Goal: Feedback & Contribution: Submit feedback/report problem

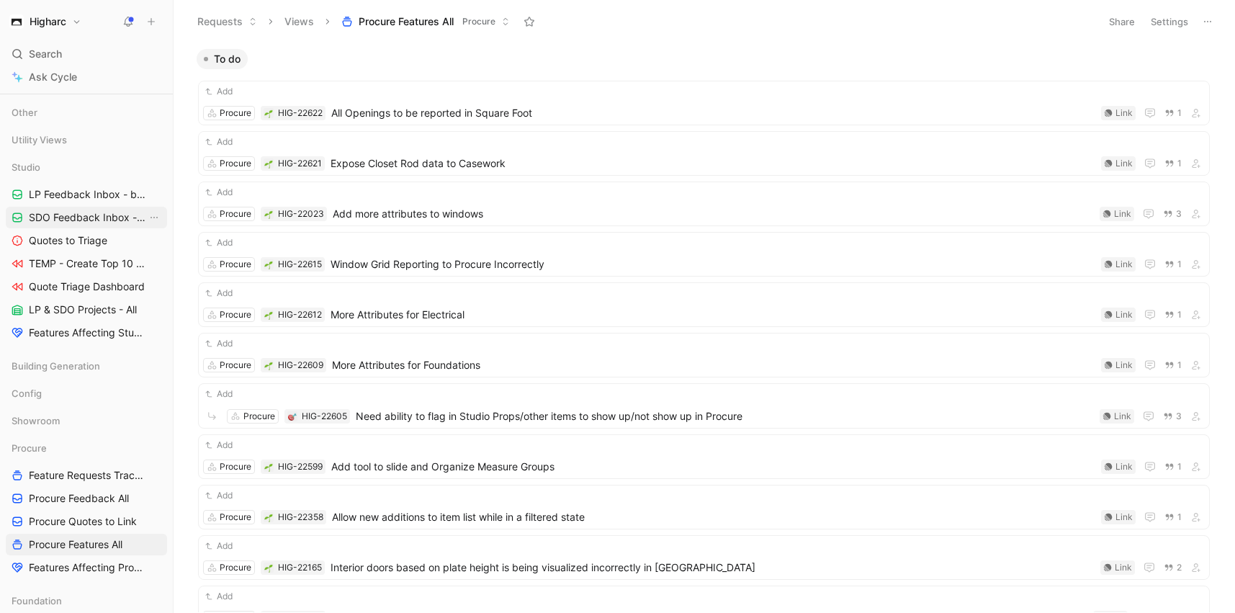
scroll to position [377, 0]
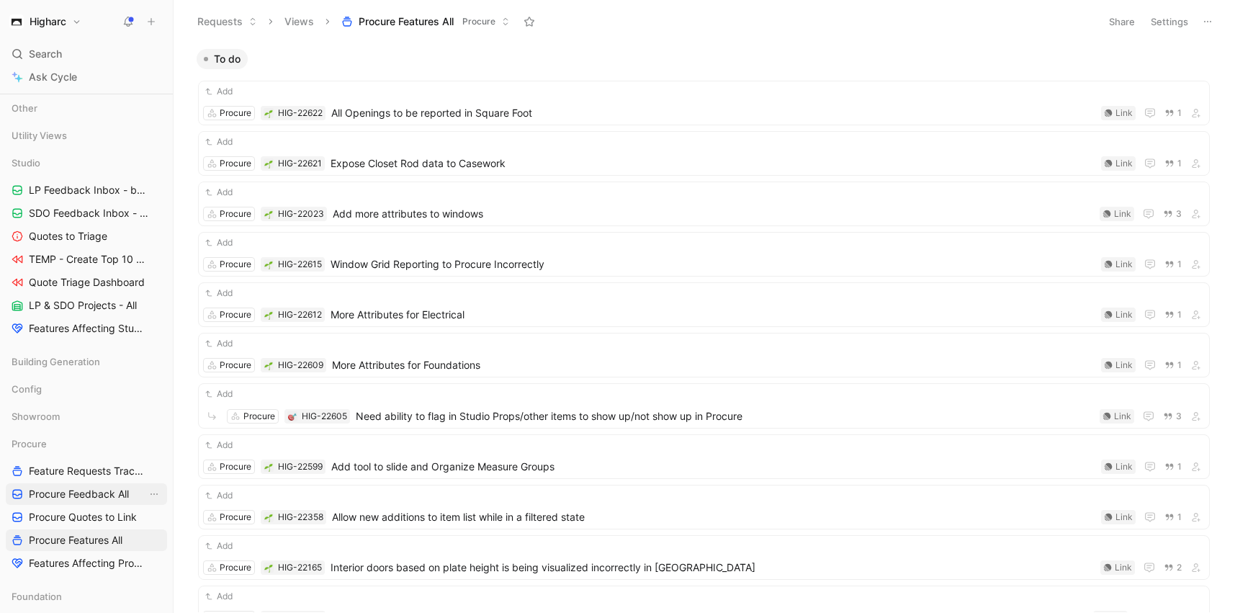
click at [78, 498] on span "Procure Feedback All" at bounding box center [79, 494] width 100 height 14
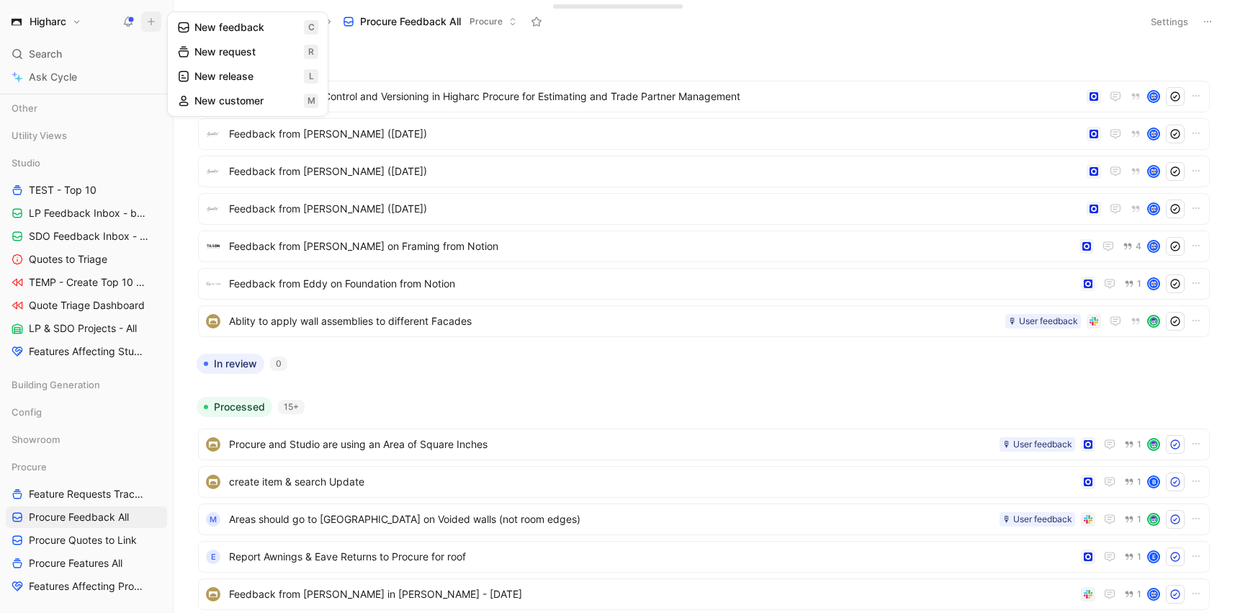
click at [245, 30] on button "New feedback c" at bounding box center [248, 27] width 154 height 24
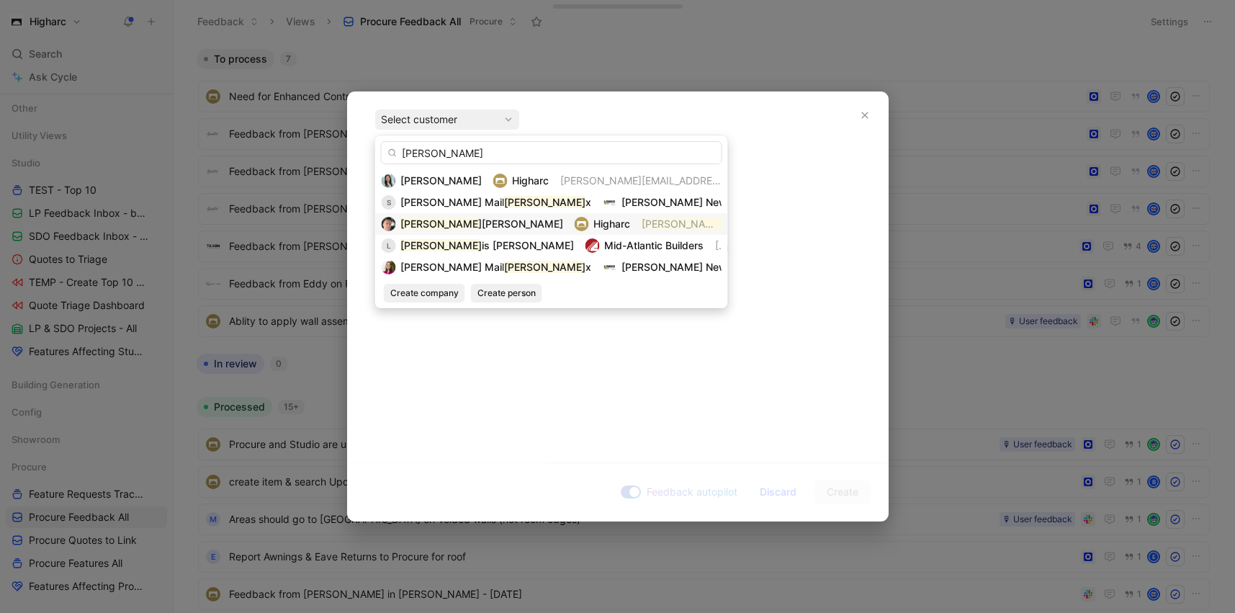
type input "[PERSON_NAME]"
click at [723, 229] on span "[PERSON_NAME][EMAIL_ADDRESS][DOMAIN_NAME]" at bounding box center [848, 223] width 250 height 12
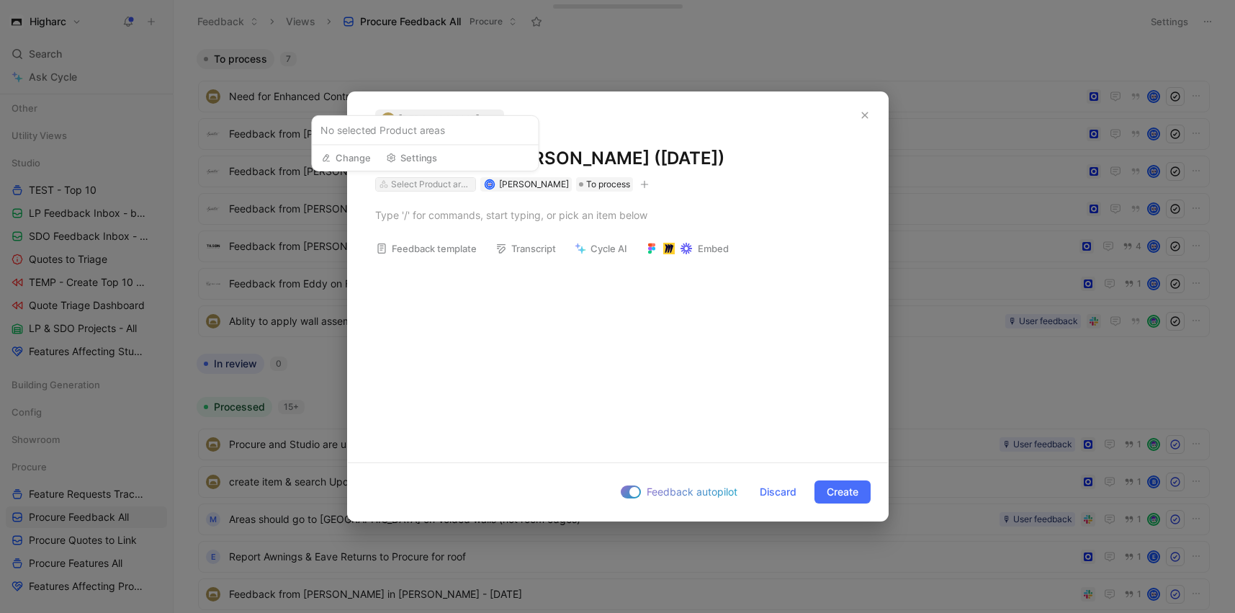
click at [421, 187] on div "Select Product areas" at bounding box center [431, 184] width 81 height 14
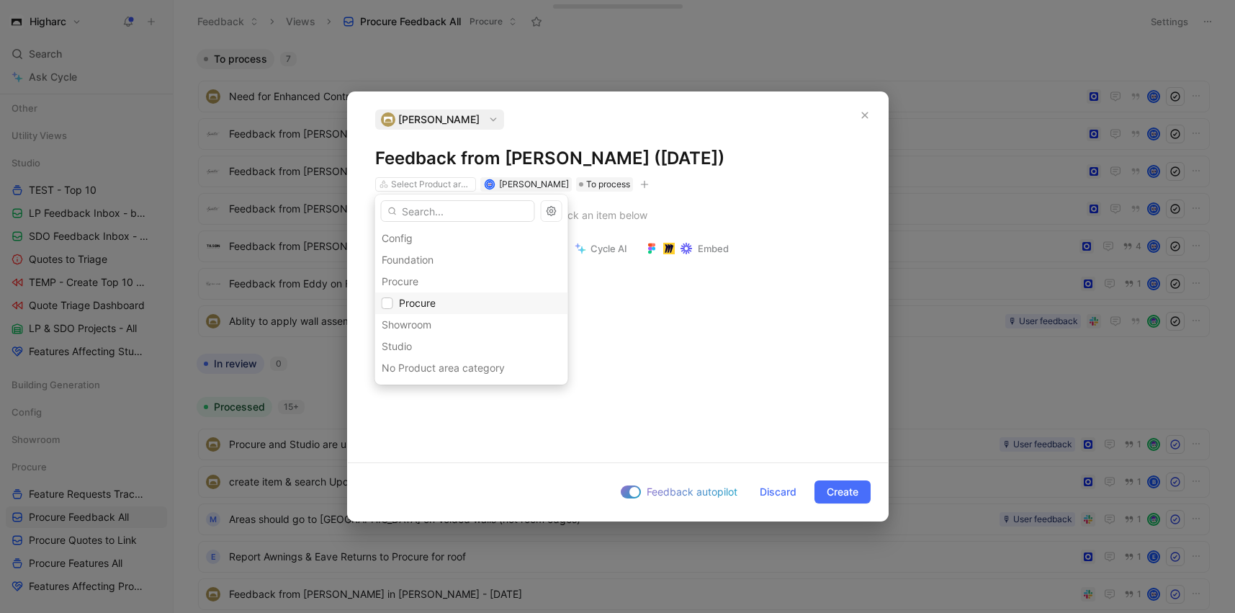
click at [426, 307] on span "Procure" at bounding box center [417, 303] width 37 height 12
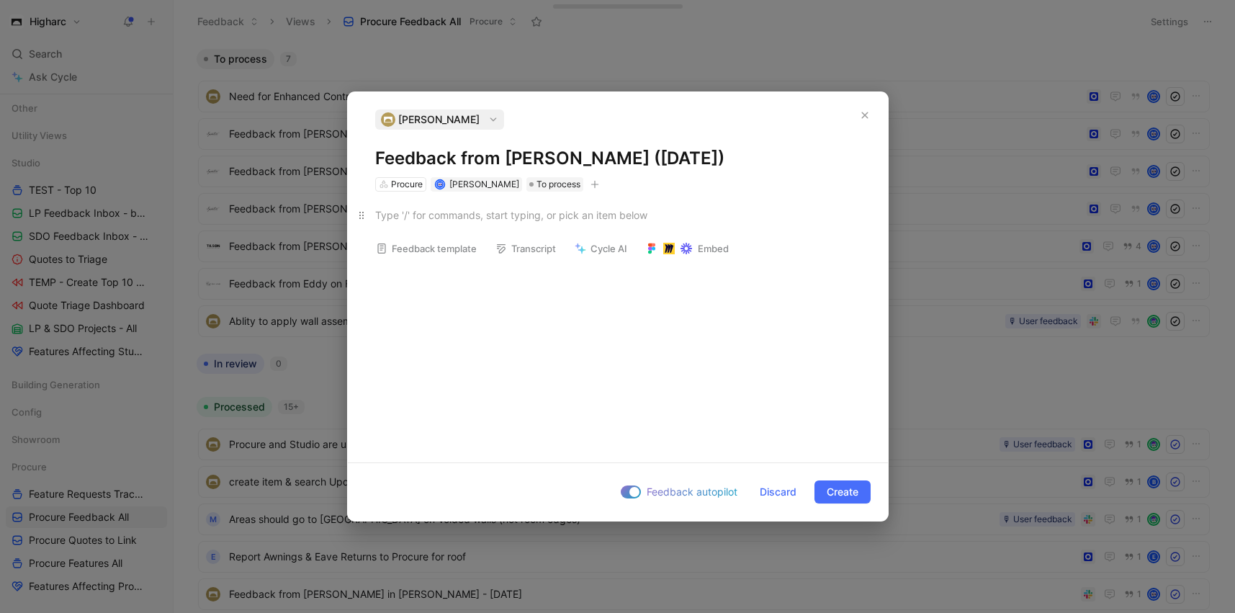
click at [581, 225] on p at bounding box center [618, 215] width 540 height 24
click at [868, 114] on icon "button" at bounding box center [864, 115] width 9 height 9
